Goal: Contribute content: Add original content to the website for others to see

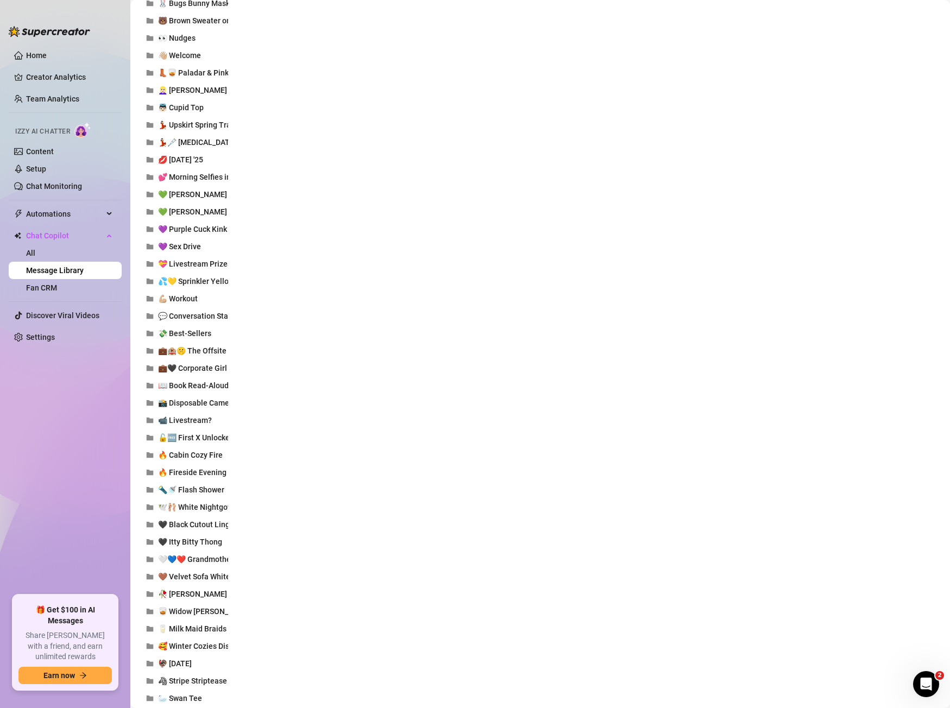
scroll to position [1423, 0]
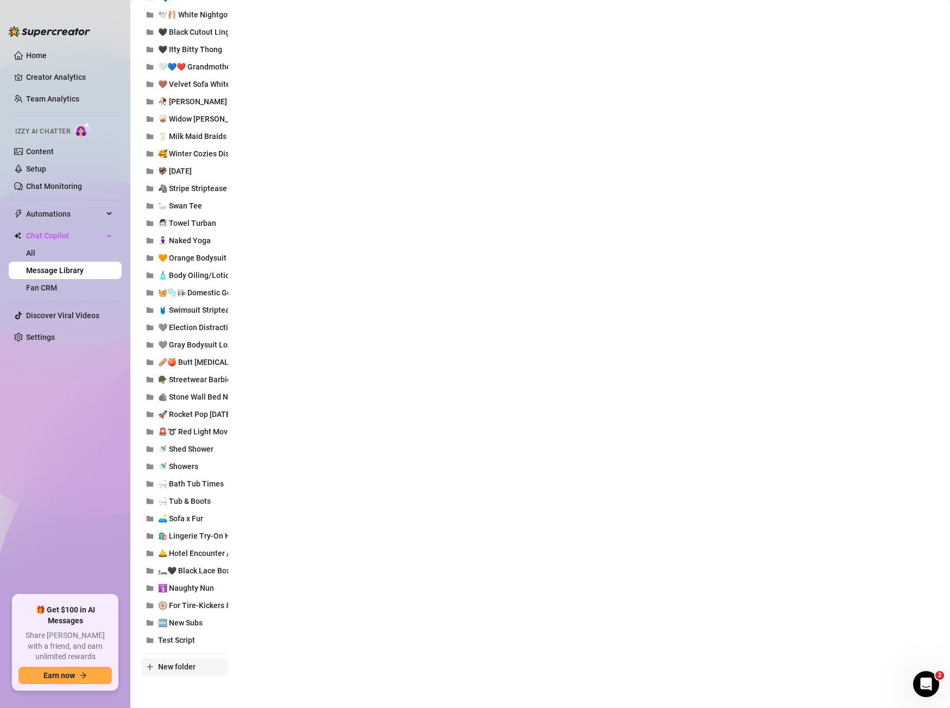
click at [190, 671] on span "New folder" at bounding box center [176, 667] width 37 height 9
click at [191, 662] on input "text" at bounding box center [184, 657] width 87 height 17
type input "🍫🌶️ Red Bodysuit - Sweet or Spicy"
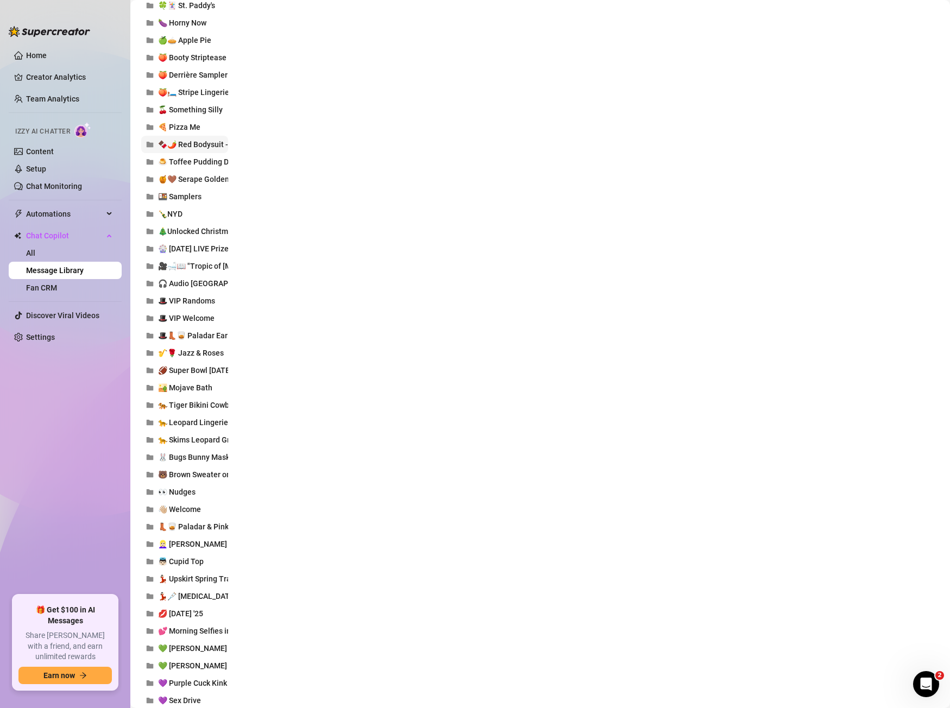
click at [198, 148] on span "🍫🌶️ Red Bodysuit - Sweet or Spicy" at bounding box center [219, 144] width 122 height 9
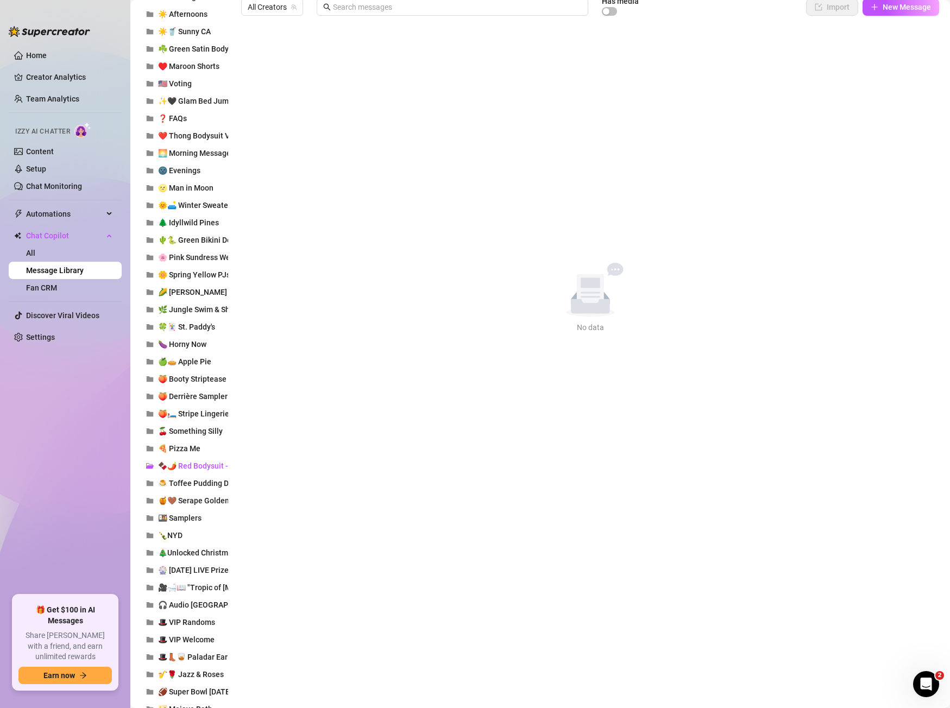
scroll to position [0, 0]
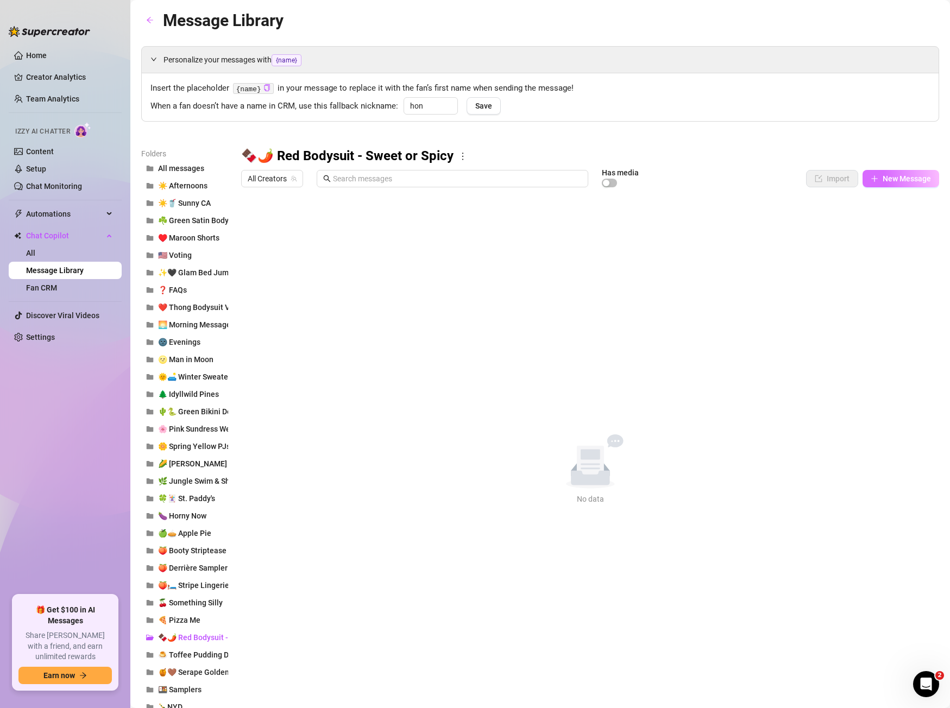
click at [930, 175] on span "New Message" at bounding box center [907, 178] width 48 height 9
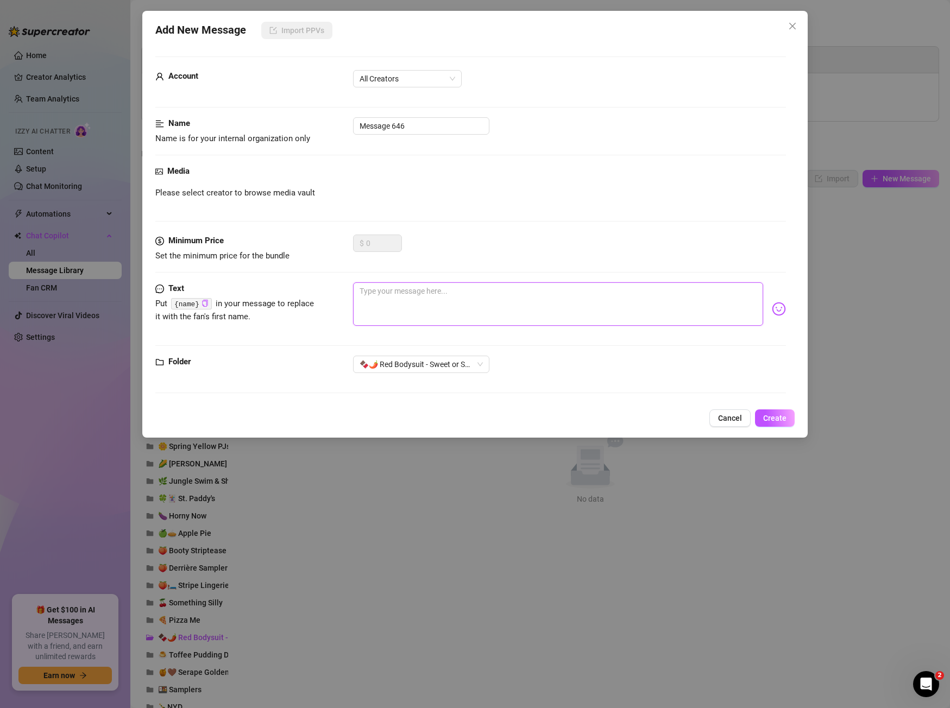
click at [511, 321] on textarea at bounding box center [558, 303] width 410 height 43
paste textarea "How do you want me tonight? Sweet…or a little dangerous? 🫦 One version of my al…"
type textarea "How do you want me tonight? Sweet…or a little dangerous? 🫦 One version of my al…"
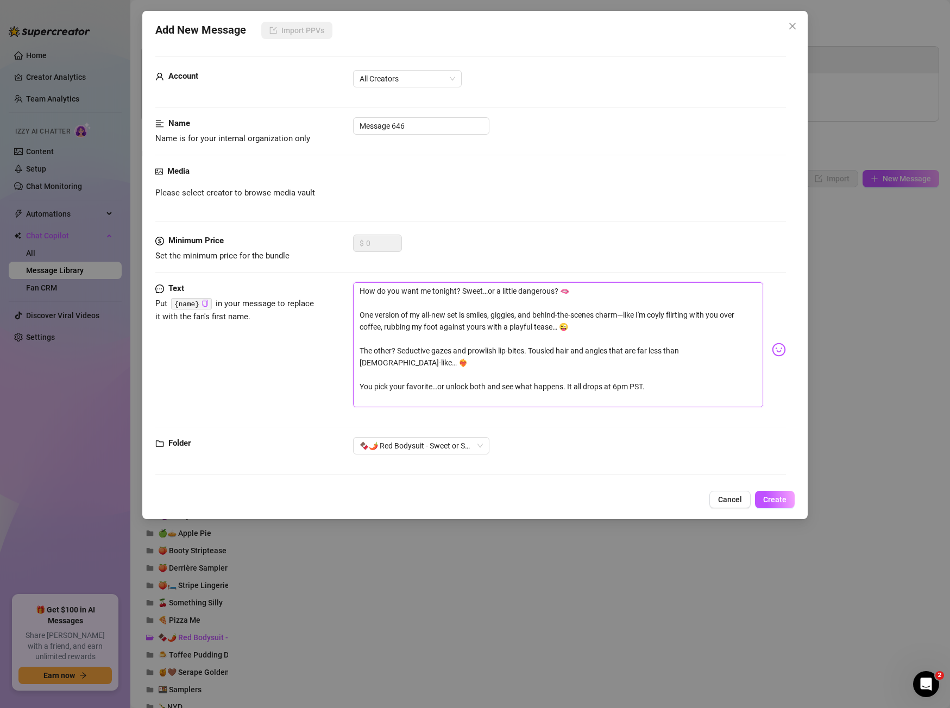
click at [445, 290] on textarea "How do you want me tonight? Sweet…or a little dangerous? 🫦 One version of my al…" at bounding box center [558, 344] width 410 height 125
type textarea "How do you want me? Sweet…or a little dangerous? 🫦 One version of my all-new se…"
type textarea "How do you want m? Sweet…or a little dangerous? 🫦 One version of my all-new set…"
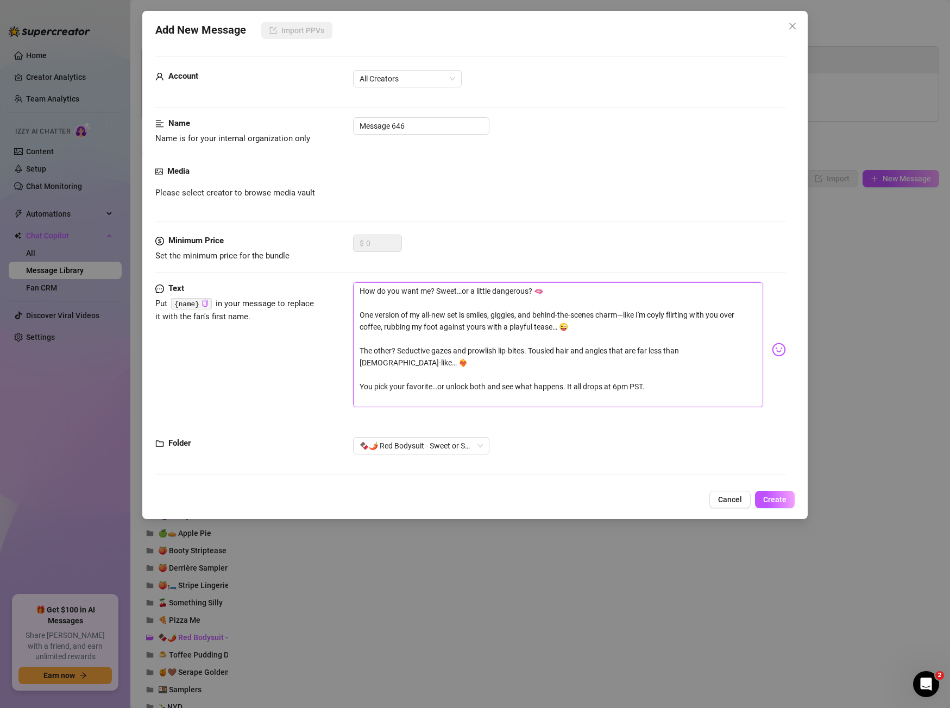
type textarea "How do you want m? Sweet…or a little dangerous? 🫦 One version of my all-new set…"
type textarea "How do you want me? Sweet…or a little dangerous? 🫦 One version of my all-new se…"
type textarea "How do you want me,? Sweet…or a little dangerous? 🫦 One version of my all-new s…"
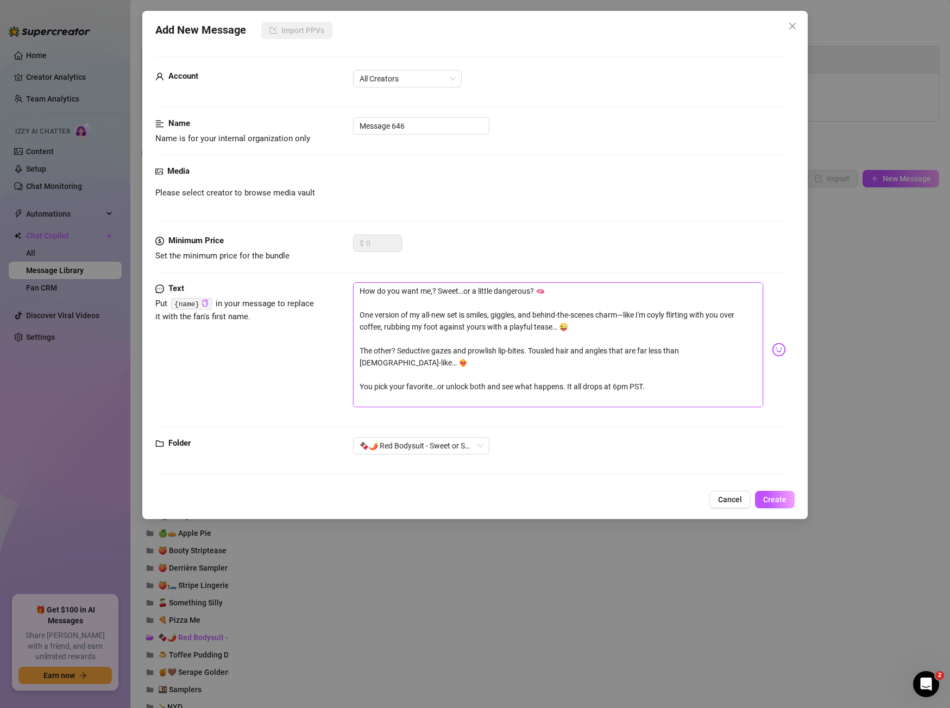
type textarea "How do you want me, ? Sweet…or a little dangerous? 🫦 One version of my all-new …"
type textarea "How do you want me, [? Sweet…or a little dangerous? 🫦 One version of my all-new…"
type textarea "How do you want me, [n? Sweet…or a little dangerous? 🫦 One version of my all-ne…"
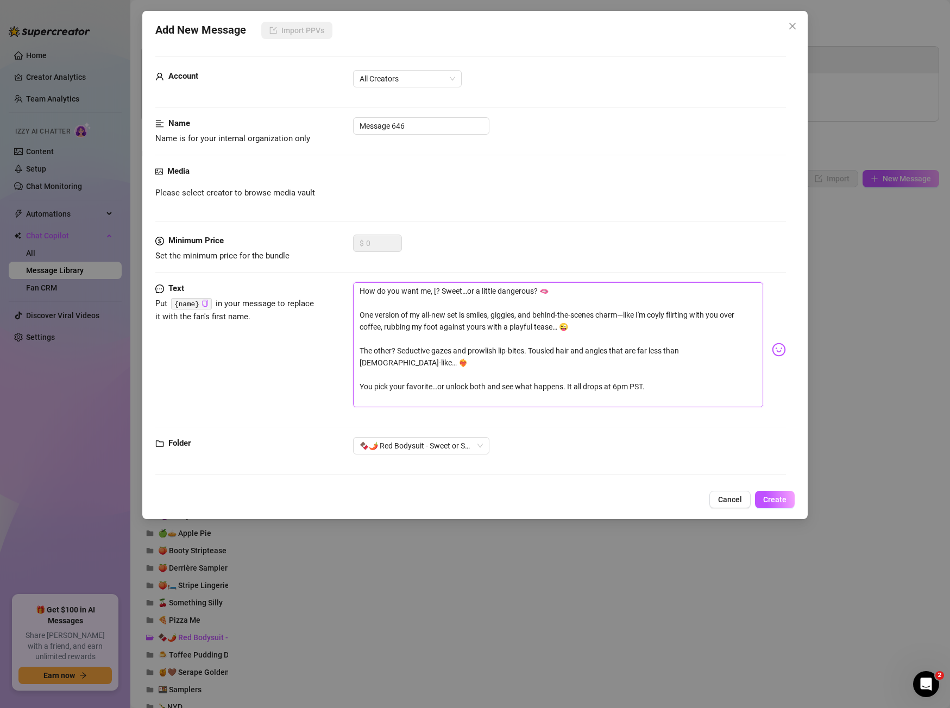
type textarea "How do you want me, [n? Sweet…or a little dangerous? 🫦 One version of my all-ne…"
type textarea "How do you want me, [na? Sweet…or a little dangerous? 🫦 One version of my all-n…"
type textarea "How do you want me, [n? Sweet…or a little dangerous? 🫦 One version of my all-ne…"
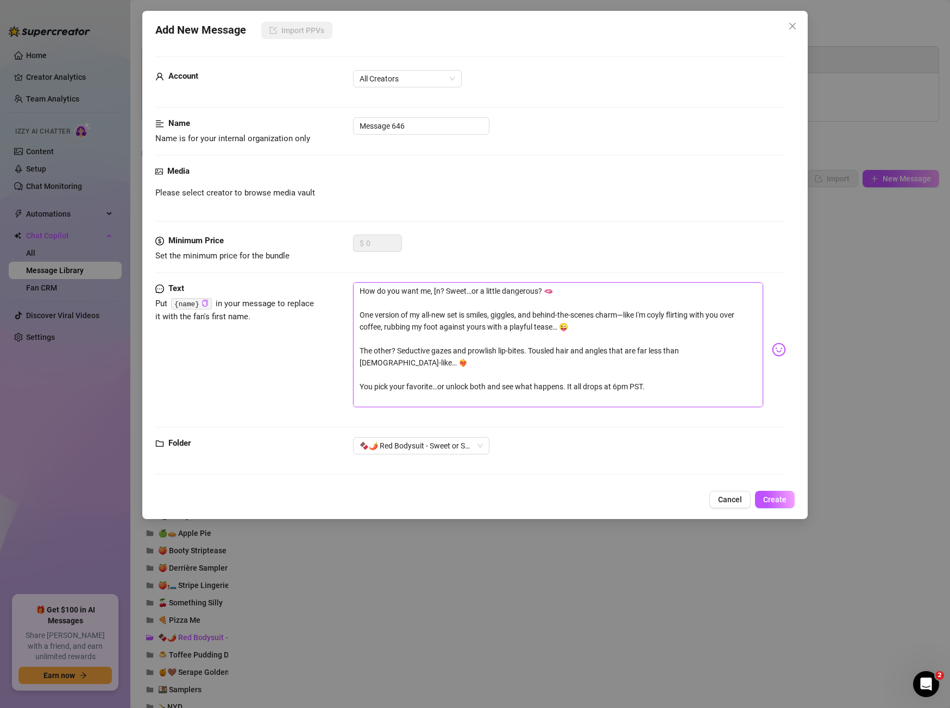
type textarea "How do you want me, [? Sweet…or a little dangerous? 🫦 One version of my all-new…"
type textarea "How do you want me, ? Sweet…or a little dangerous? 🫦 One version of my all-new …"
type textarea "How do you want me, {? Sweet…or a little dangerous? 🫦 One version of my all-new…"
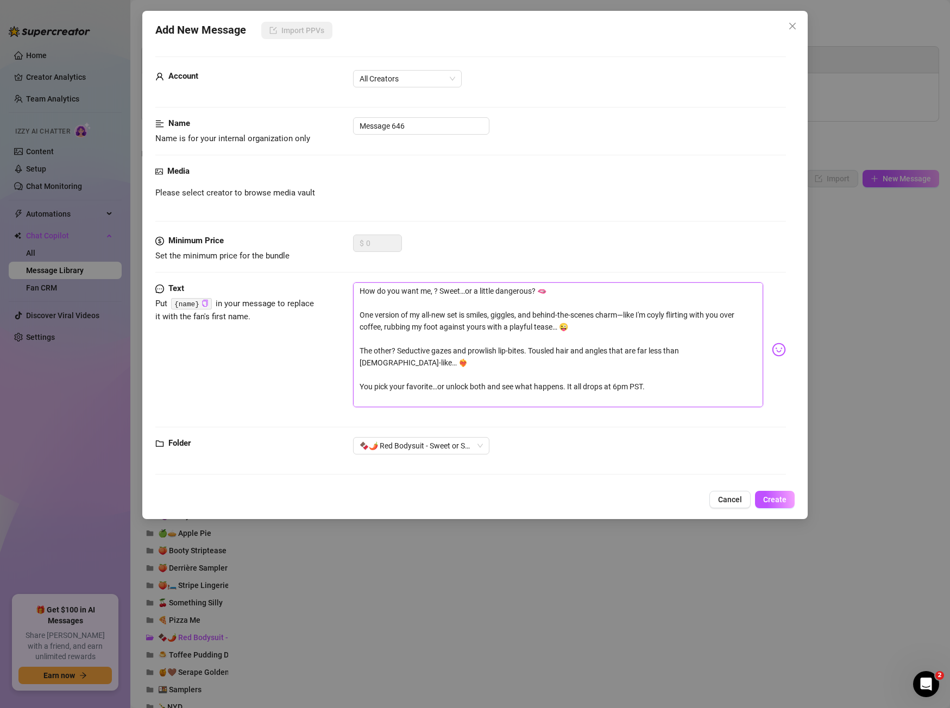
type textarea "How do you want me, {? Sweet…or a little dangerous? 🫦 One version of my all-new…"
type textarea "How do you want me, {n? Sweet…or a little dangerous? 🫦 One version of my all-ne…"
type textarea "How do you want me, {na? Sweet…or a little dangerous? 🫦 One version of my all-n…"
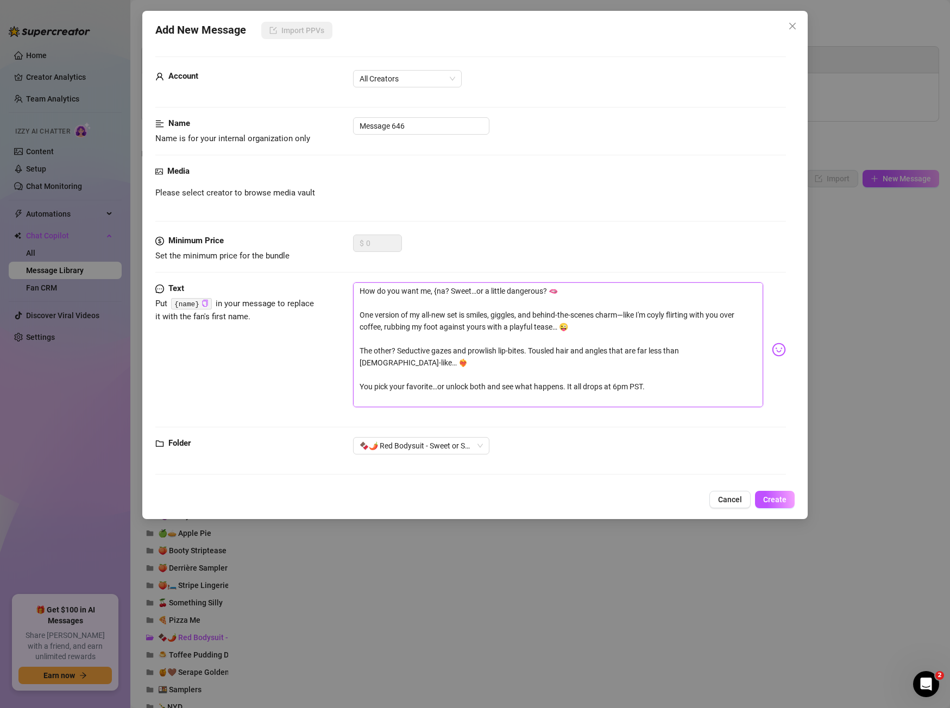
type textarea "How do you want me, {nam? Sweet…or a little dangerous? 🫦 One version of my all-…"
type textarea "How do you want me, {name? Sweet…or a little dangerous? 🫦 One version of my all…"
type textarea "How do you want me, {name}? Sweet…or a little dangerous? 🫦 One version of my al…"
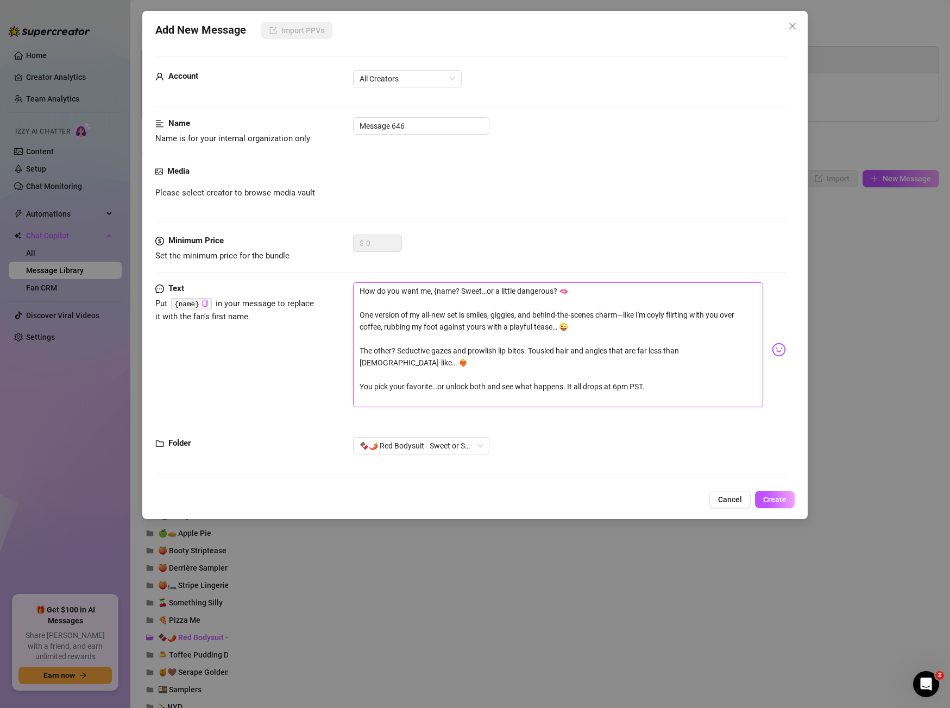
type textarea "How do you want me, {name}? Sweet…or a little dangerous? 🫦 One version of my al…"
drag, startPoint x: 499, startPoint y: 290, endPoint x: 557, endPoint y: 294, distance: 58.2
click at [557, 294] on textarea "How do you want me, {name}? Sweet…or a little dangerous? 🫦 One version of my al…" at bounding box center [558, 344] width 410 height 125
type textarea "How do you want me, {name}? Sweet…or s? 🫦 One version of my all-new set is smil…"
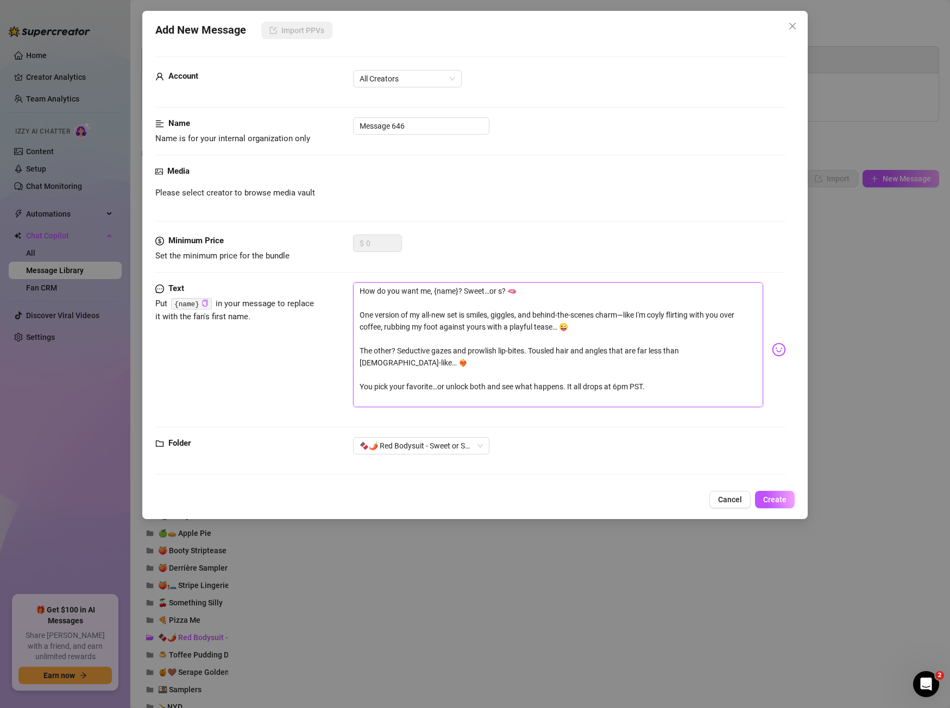
type textarea "How do you want me, {name}? Sweet…or sp? 🫦 One version of my all-new set is smi…"
type textarea "How do you want me, {name}? Sweet…or spi? 🫦 One version of my all-new set is sm…"
type textarea "How do you want me, {name}? Sweet…or spic? 🫦 One version of my all-new set is s…"
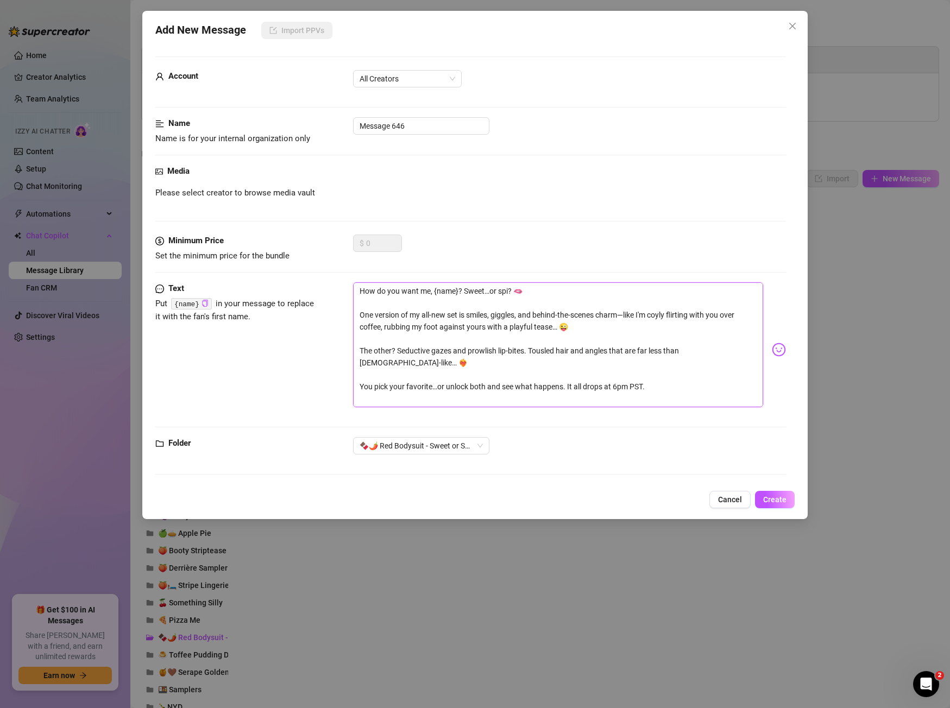
type textarea "How do you want me, {name}? Sweet…or spic? 🫦 One version of my all-new set is s…"
type textarea "How do you want me, {name}? Sweet…or spicy? 🫦 One version of my all-new set is …"
drag, startPoint x: 361, startPoint y: 315, endPoint x: 418, endPoint y: 408, distance: 109.9
click at [418, 408] on div "How do you want me, {name}? Sweet…or spicy? 🫦 One version of my all-new set is …" at bounding box center [569, 349] width 432 height 135
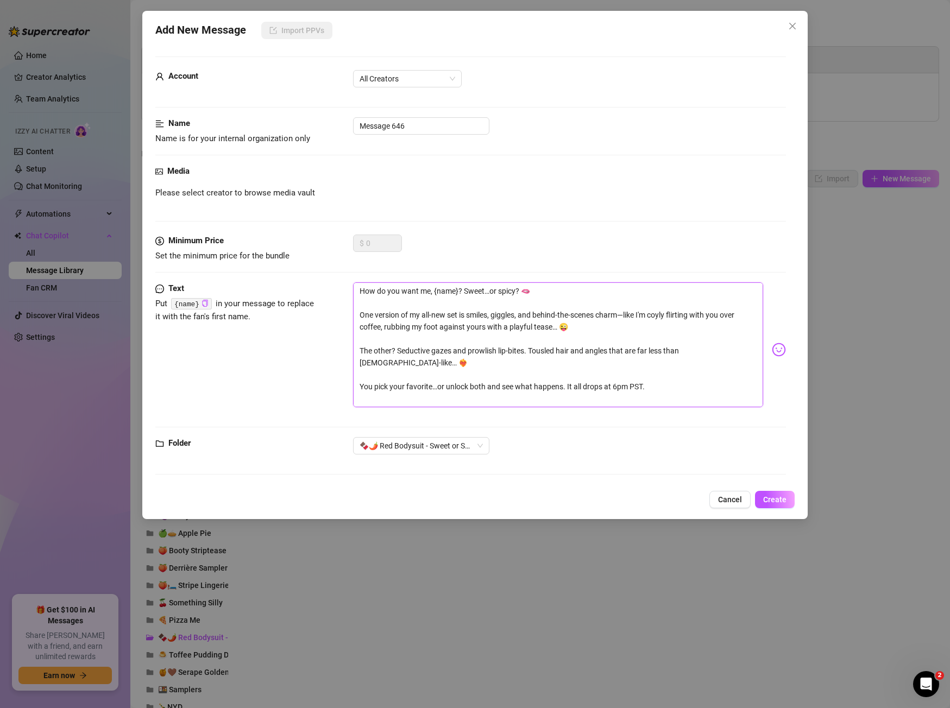
type textarea "How do you want me, {name}? Sweet…or spicy? 🫦"
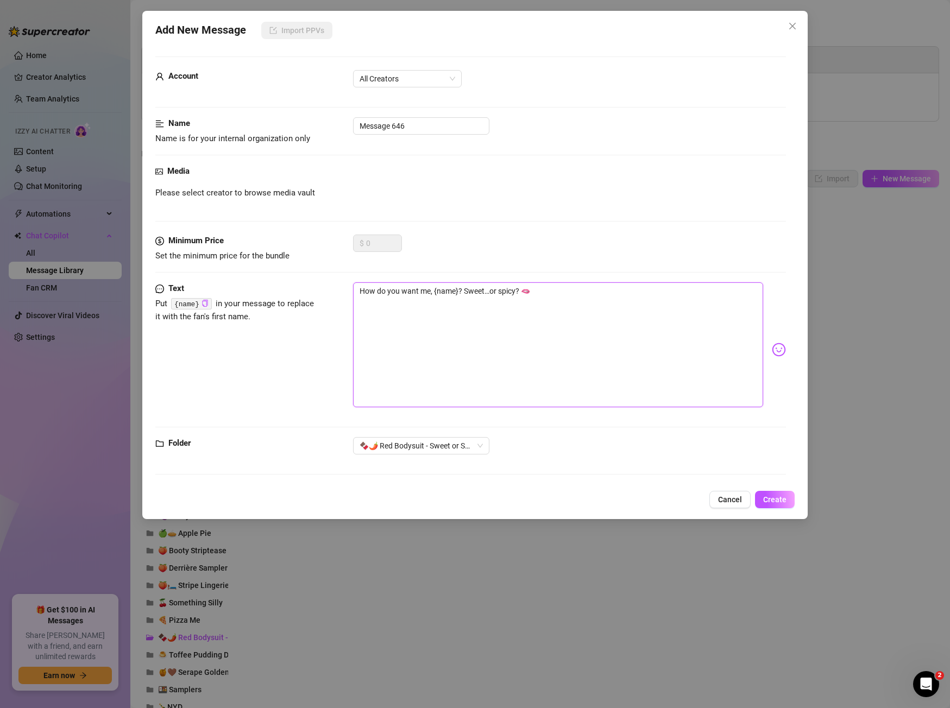
type textarea "How do you want me, {name}? Sweet…or spicy? 🫦"
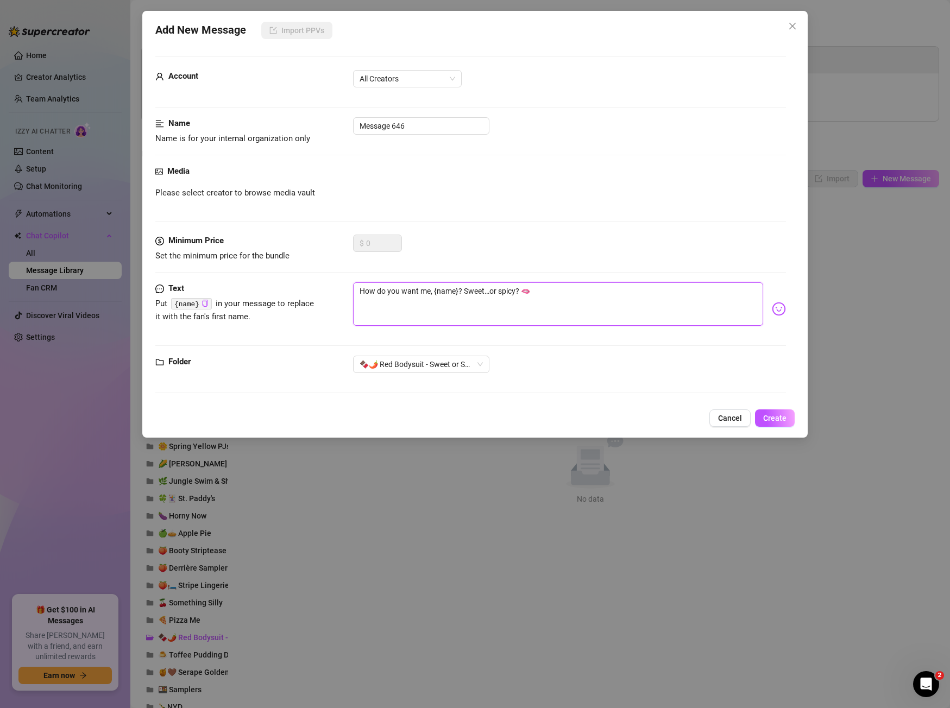
type textarea "How do you want me, {name}? Sweet…or spicy? 🫦"
drag, startPoint x: 426, startPoint y: 126, endPoint x: 191, endPoint y: 110, distance: 236.3
click at [191, 110] on form "Account All Creators Name Name is for your internal organization only Message 6…" at bounding box center [470, 229] width 630 height 347
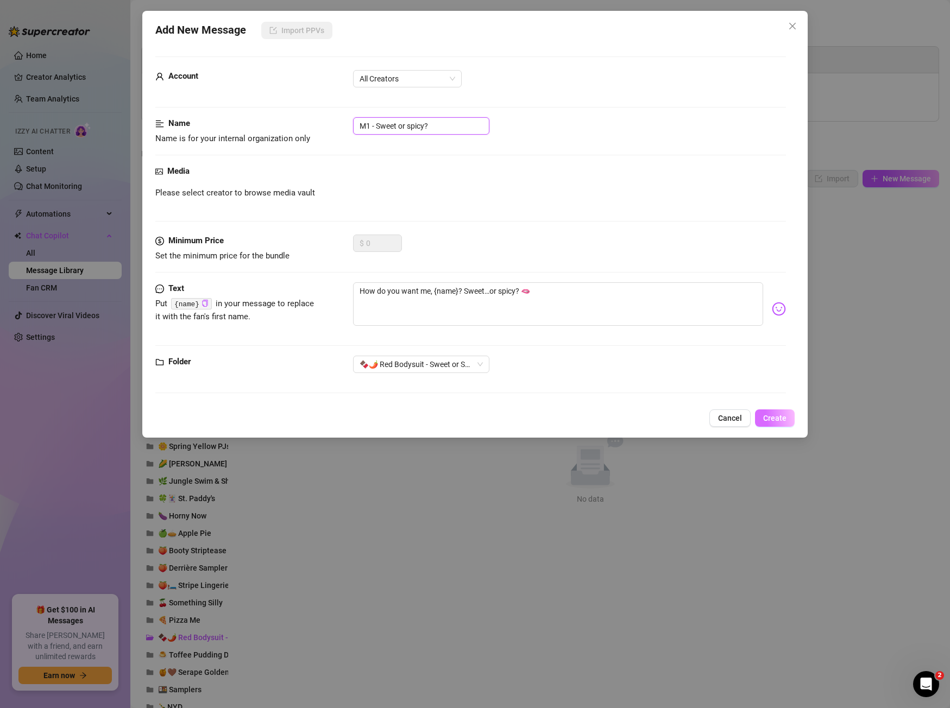
type input "M1 - Sweet or spicy?"
click at [781, 417] on span "Create" at bounding box center [774, 418] width 23 height 9
